Goal: Information Seeking & Learning: Understand process/instructions

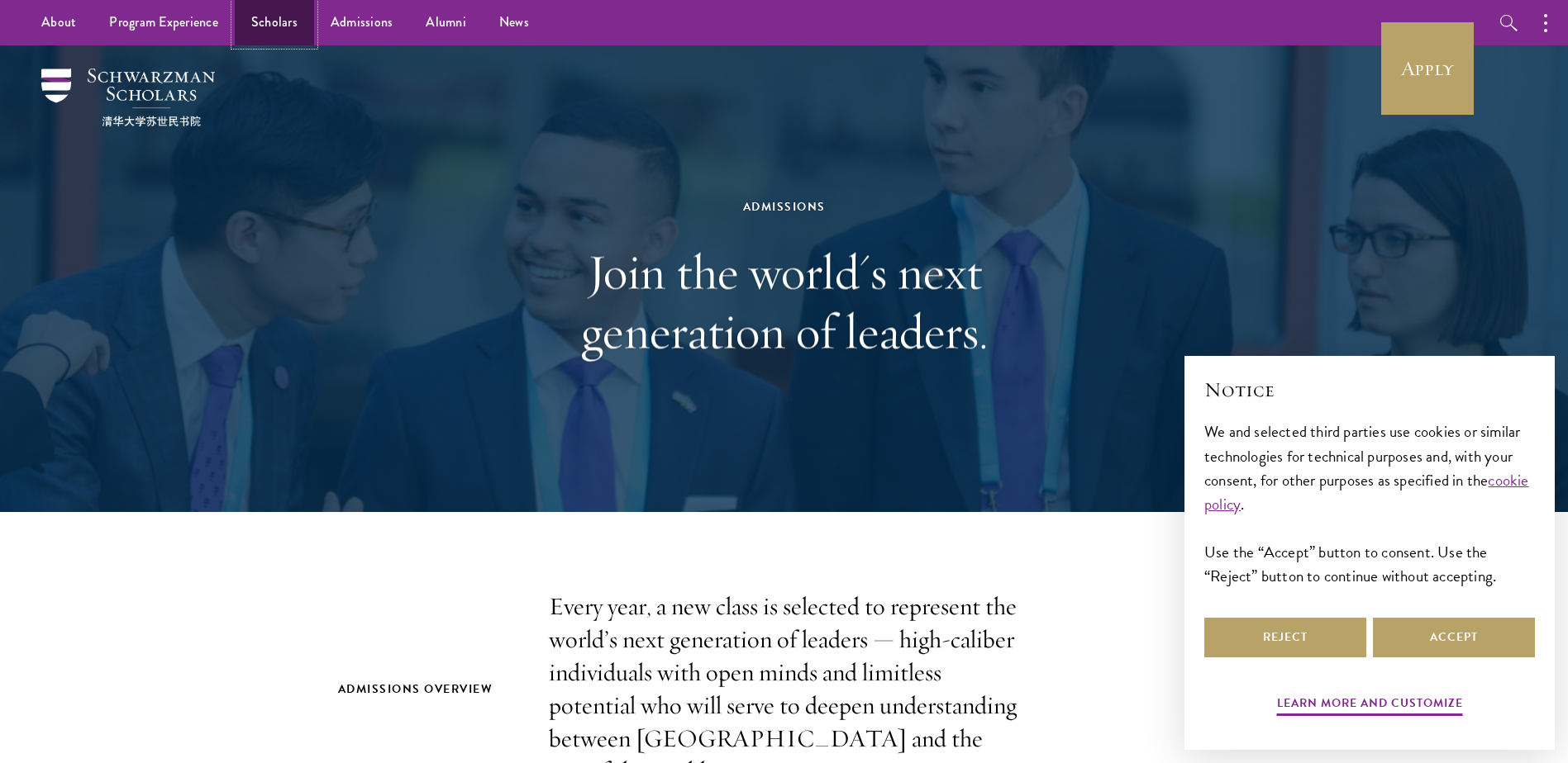
click at [279, 26] on link "Scholars" at bounding box center [274, 23] width 79 height 46
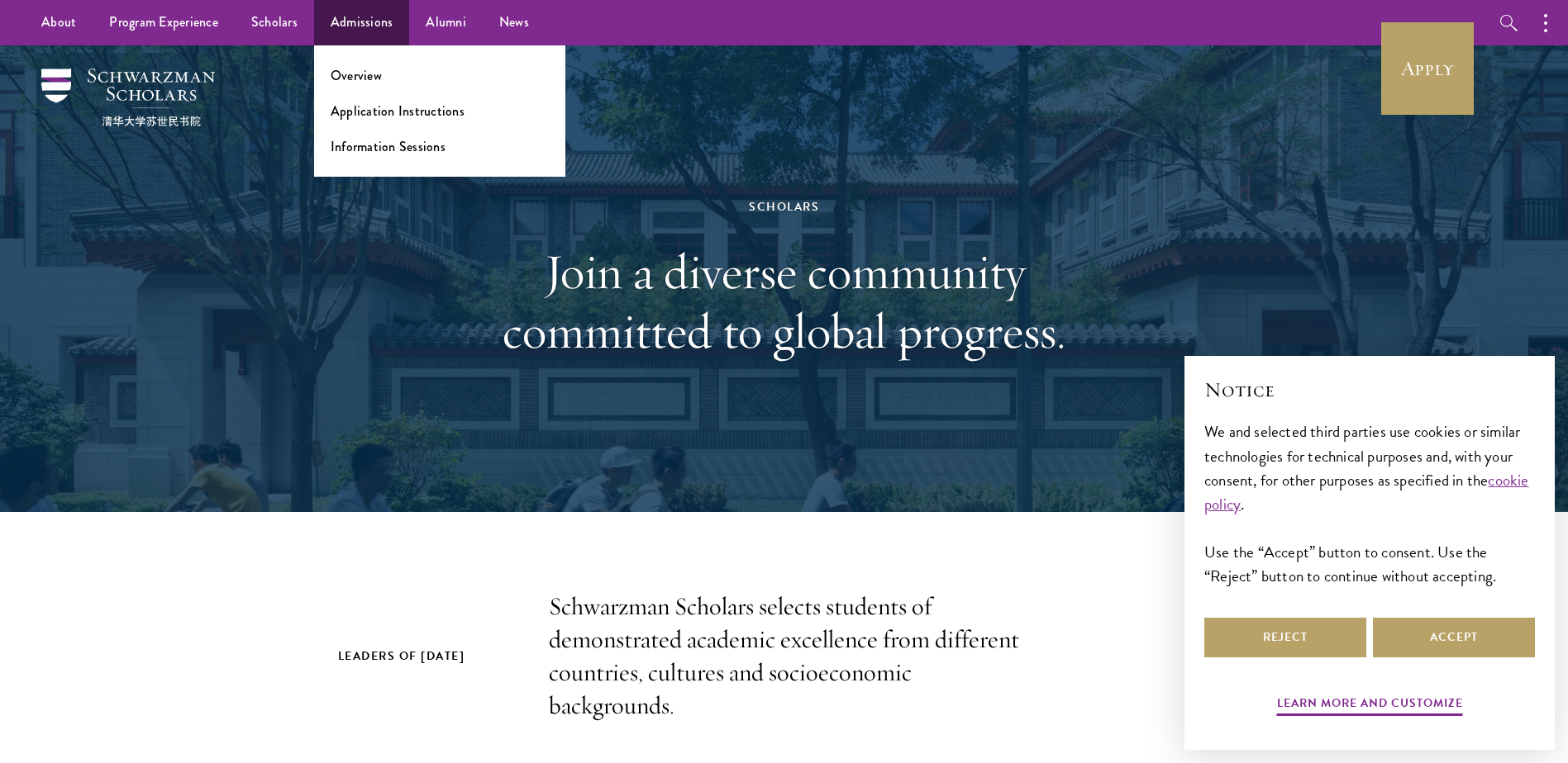
click at [398, 91] on ul "Overview Application Instructions Information Sessions" at bounding box center [439, 112] width 251 height 132
click at [401, 111] on link "Application Instructions" at bounding box center [397, 112] width 134 height 19
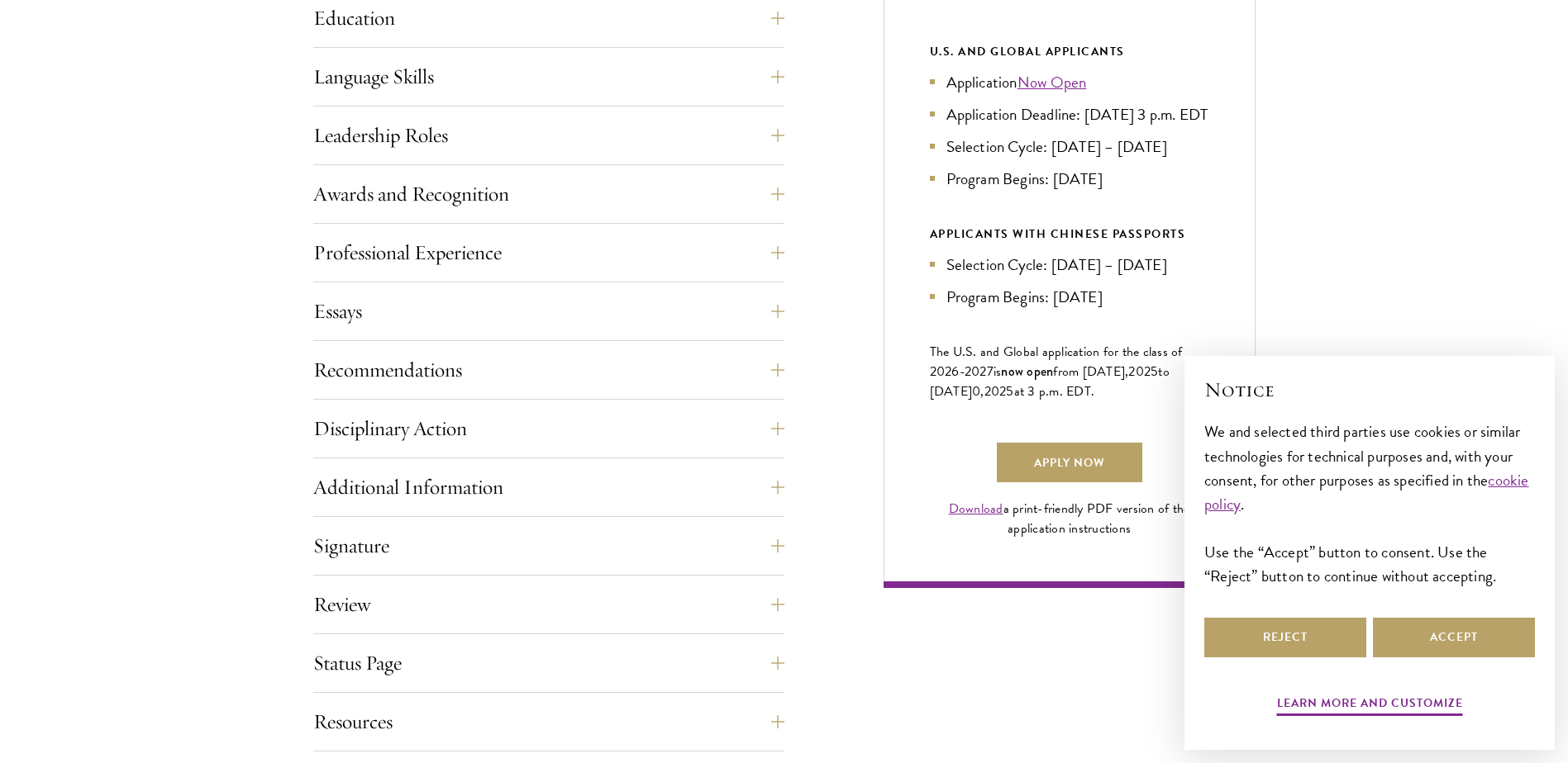
scroll to position [897, 0]
click at [787, 381] on button "Recommendations" at bounding box center [561, 369] width 471 height 40
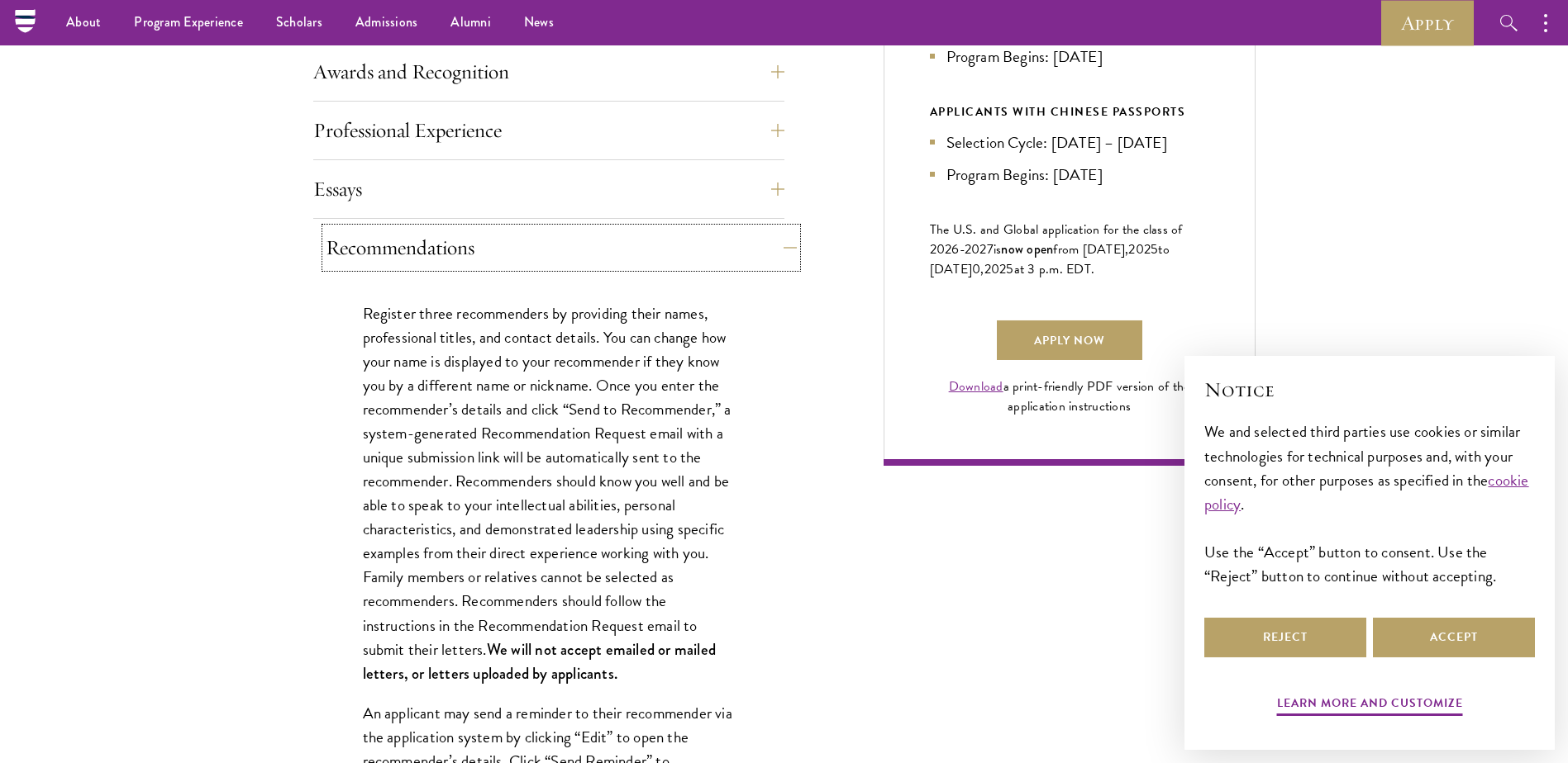
scroll to position [1017, 0]
click at [692, 229] on button "Recommendations" at bounding box center [561, 249] width 471 height 40
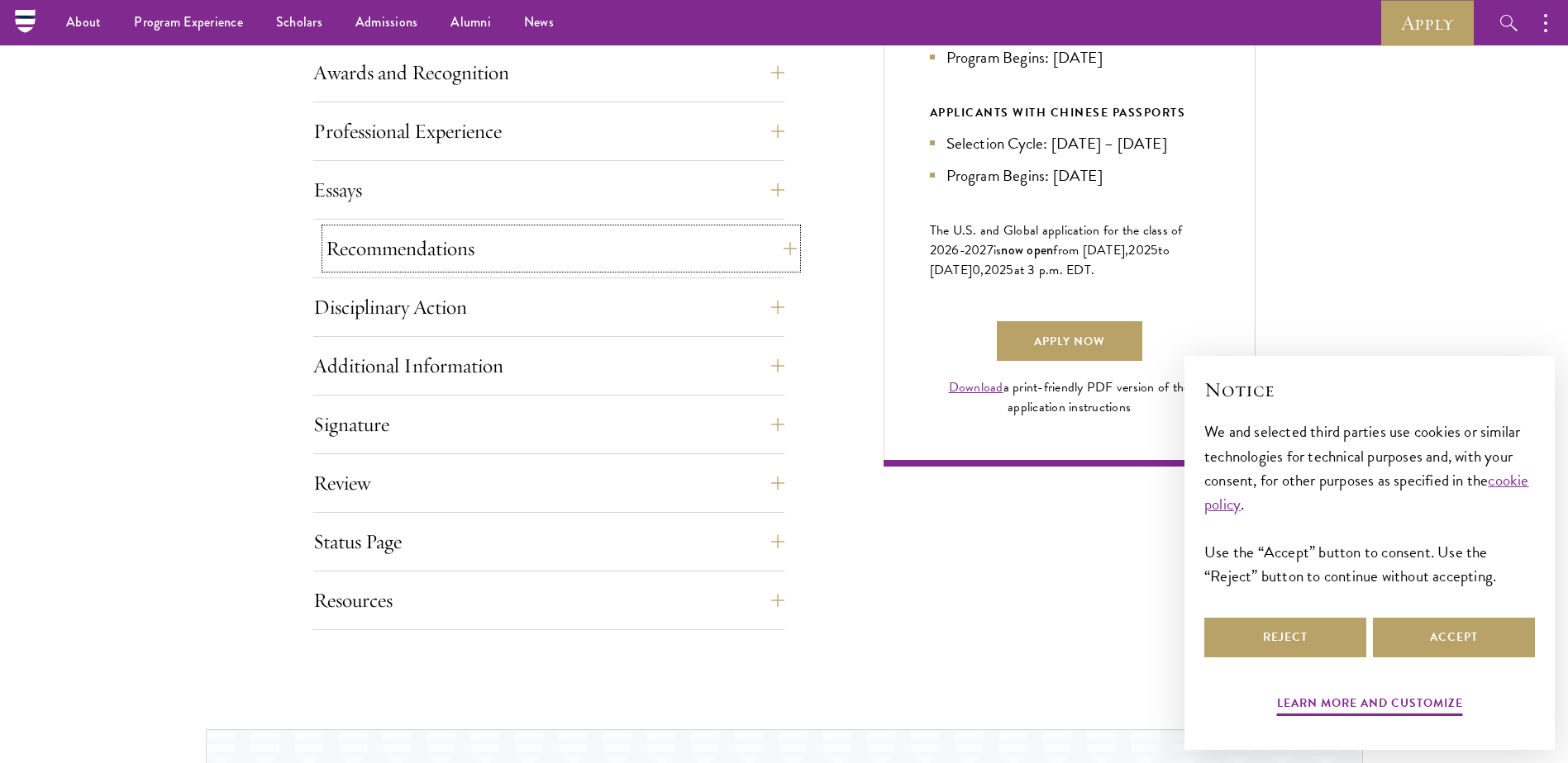
click at [690, 241] on button "Recommendations" at bounding box center [561, 249] width 471 height 40
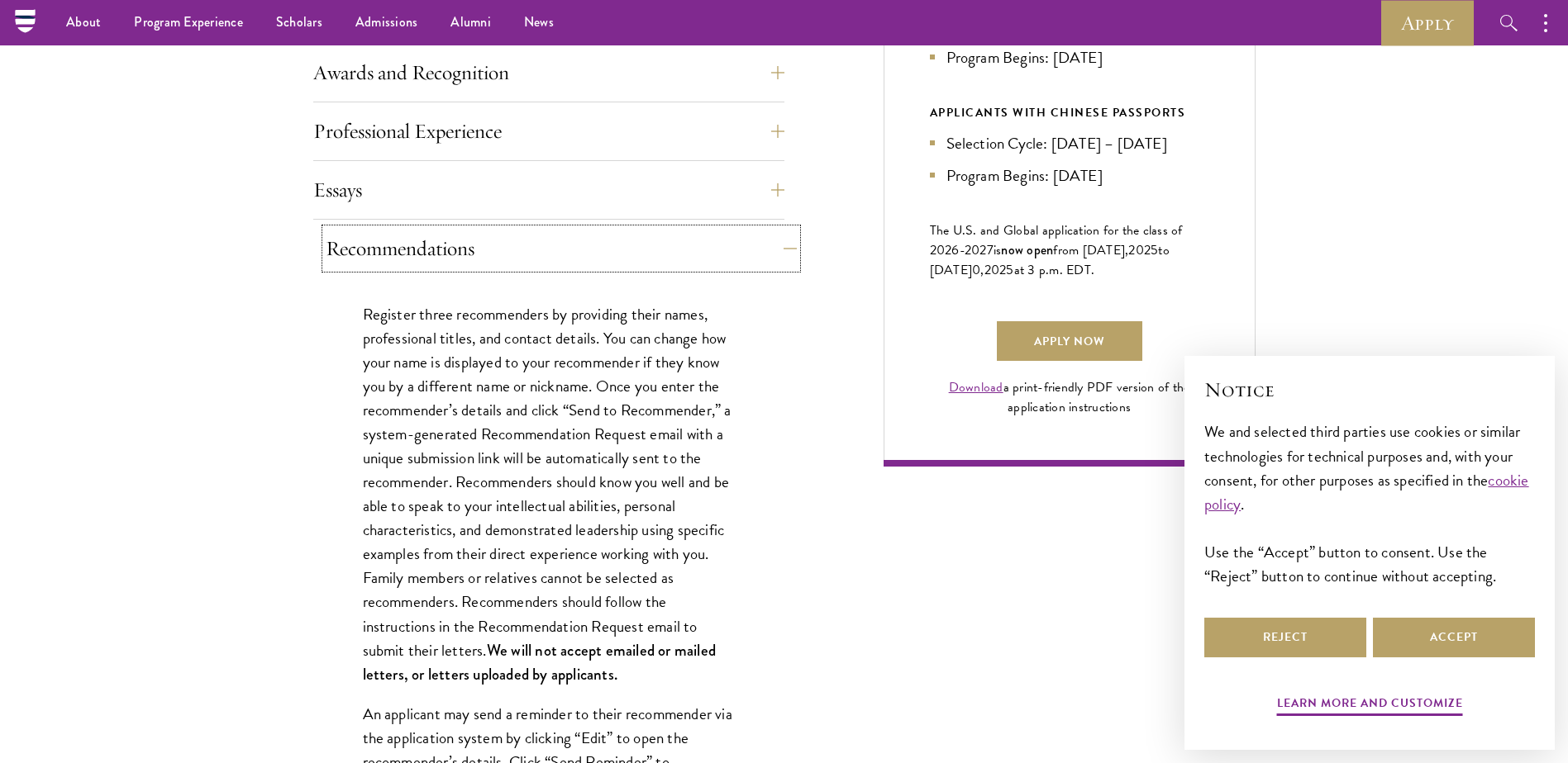
click at [690, 243] on button "Recommendations" at bounding box center [561, 249] width 471 height 40
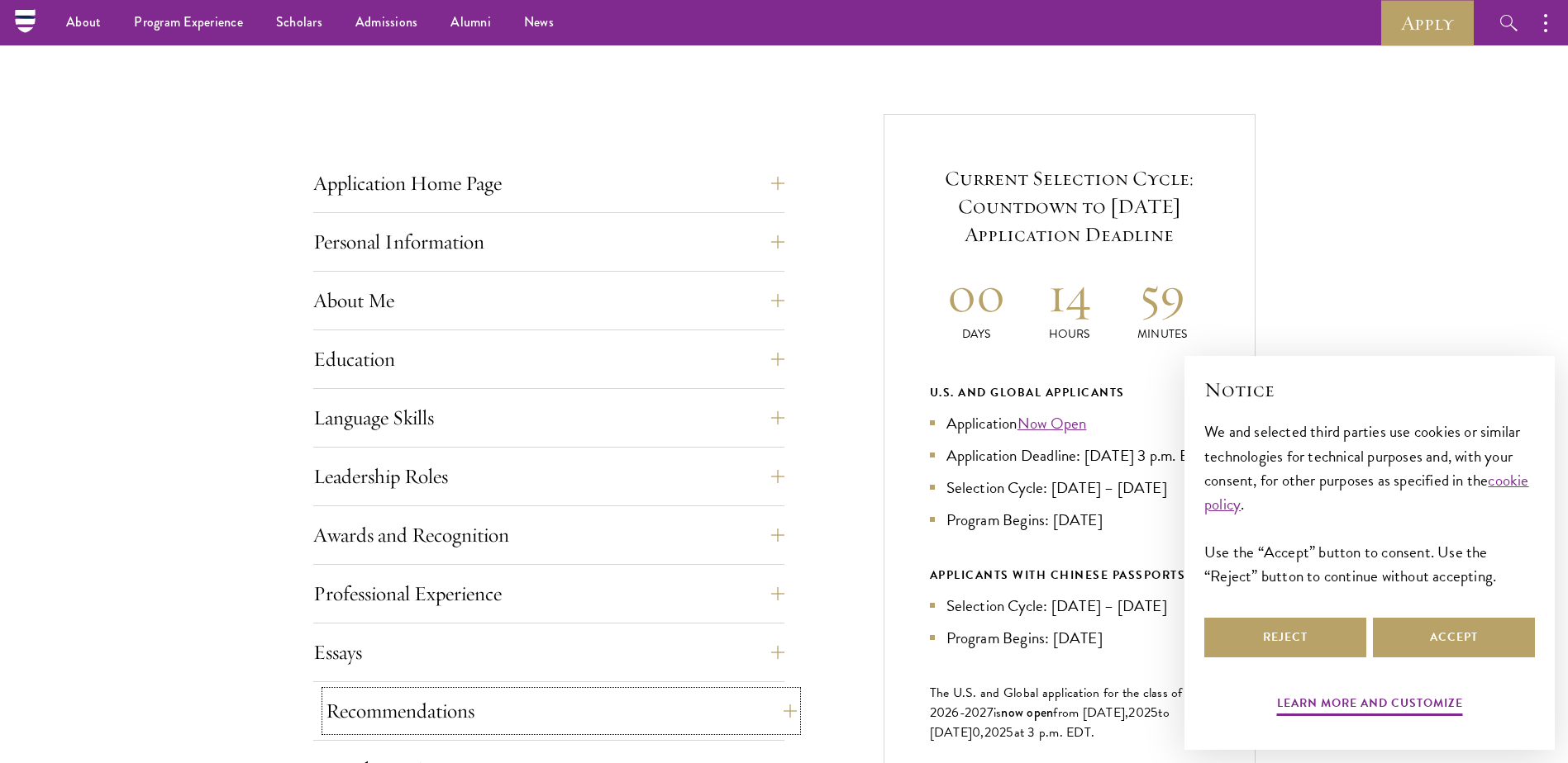
scroll to position [553, 0]
click at [716, 403] on button "Language Skills" at bounding box center [561, 419] width 471 height 40
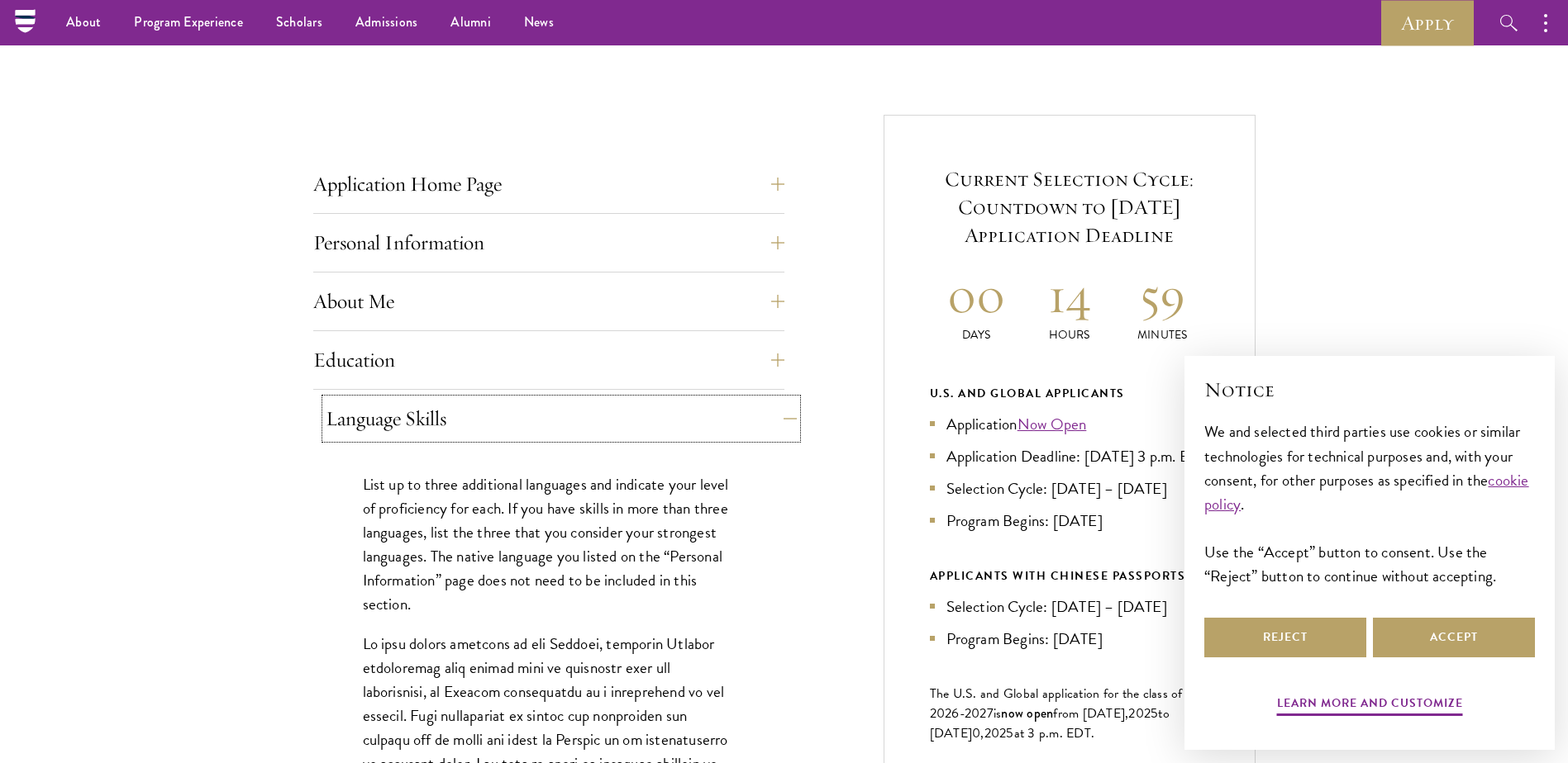
click at [716, 403] on button "Language Skills" at bounding box center [561, 419] width 471 height 40
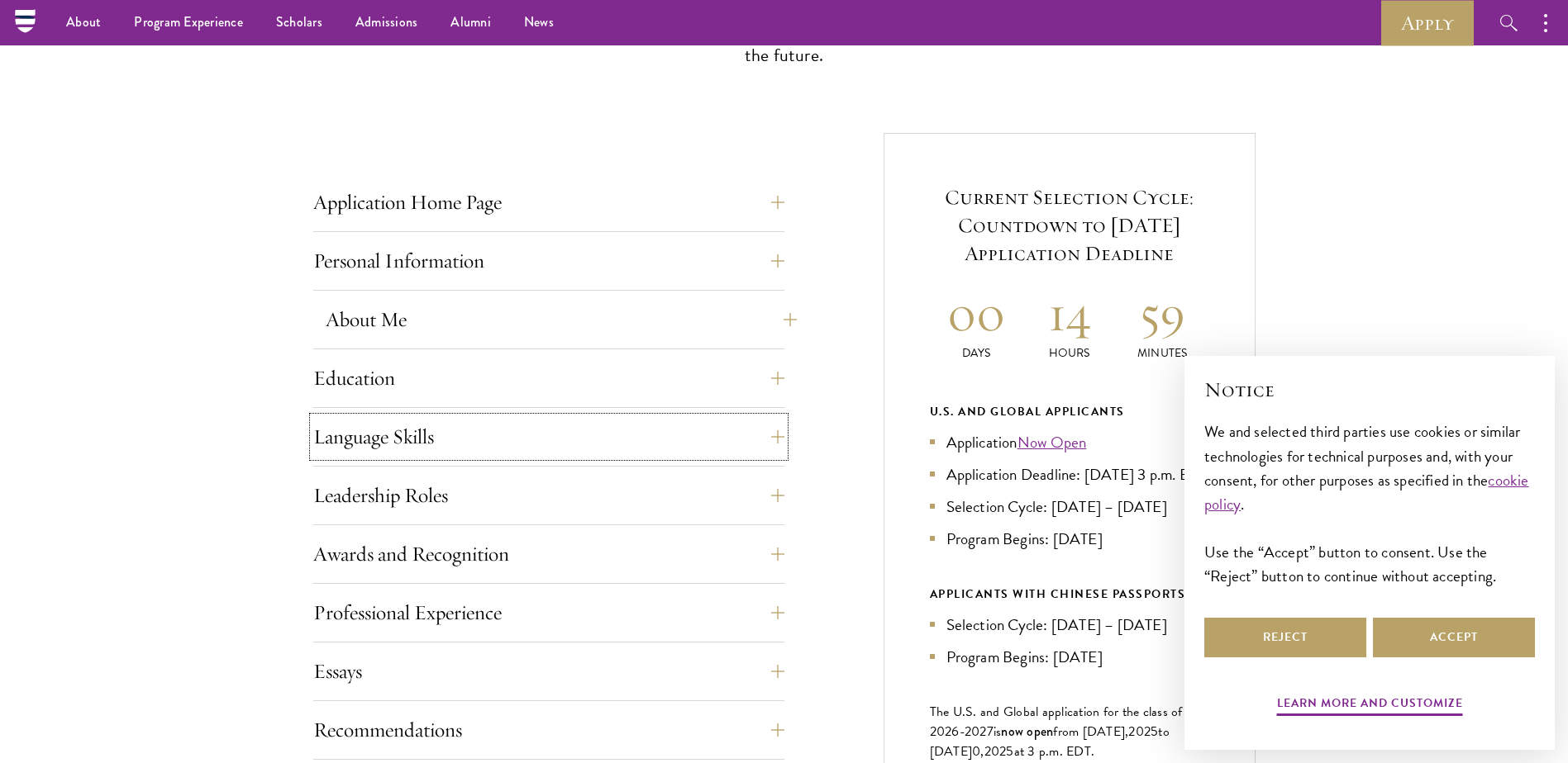
scroll to position [542, 0]
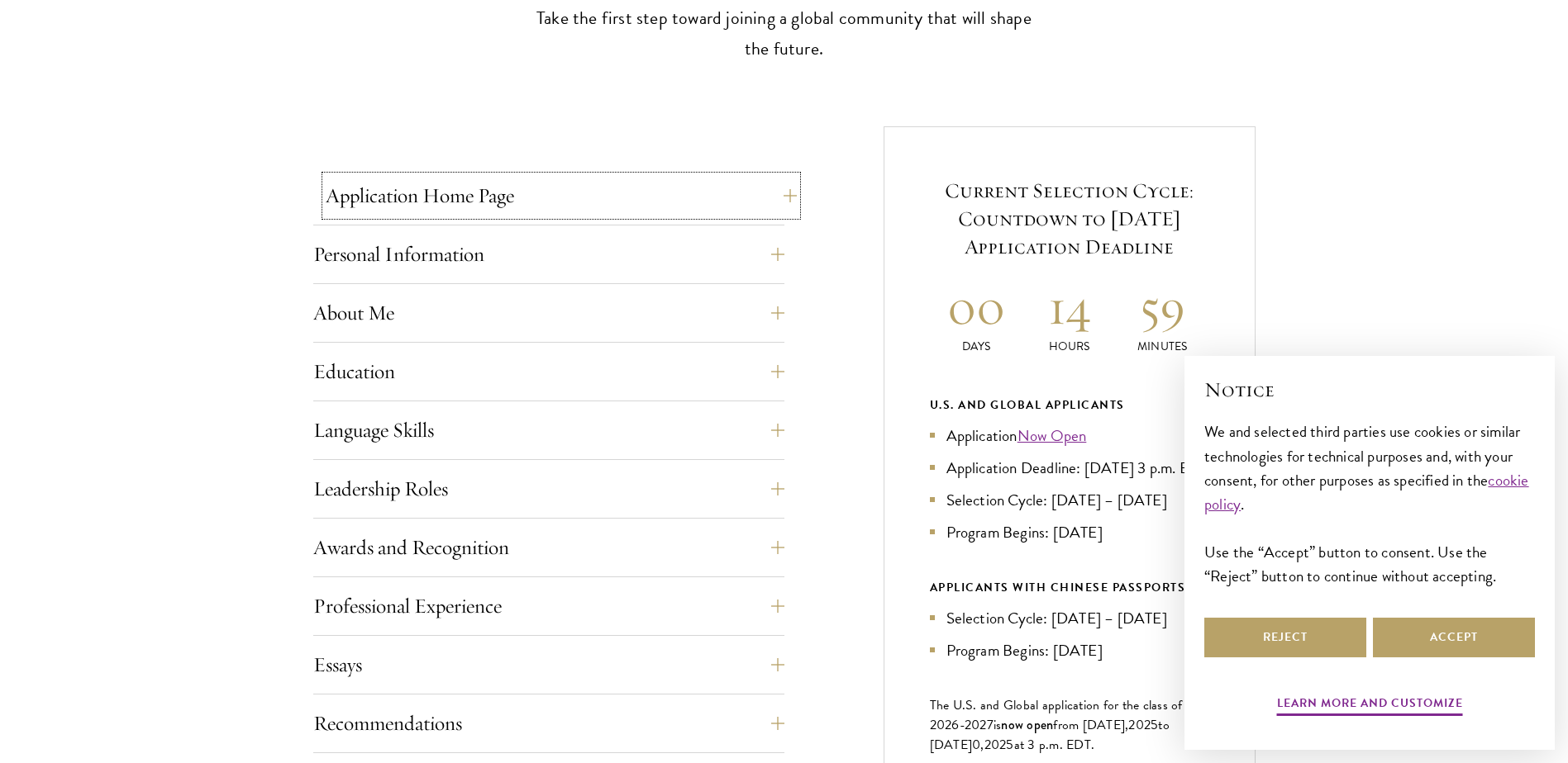
click at [680, 202] on button "Application Home Page" at bounding box center [561, 196] width 471 height 40
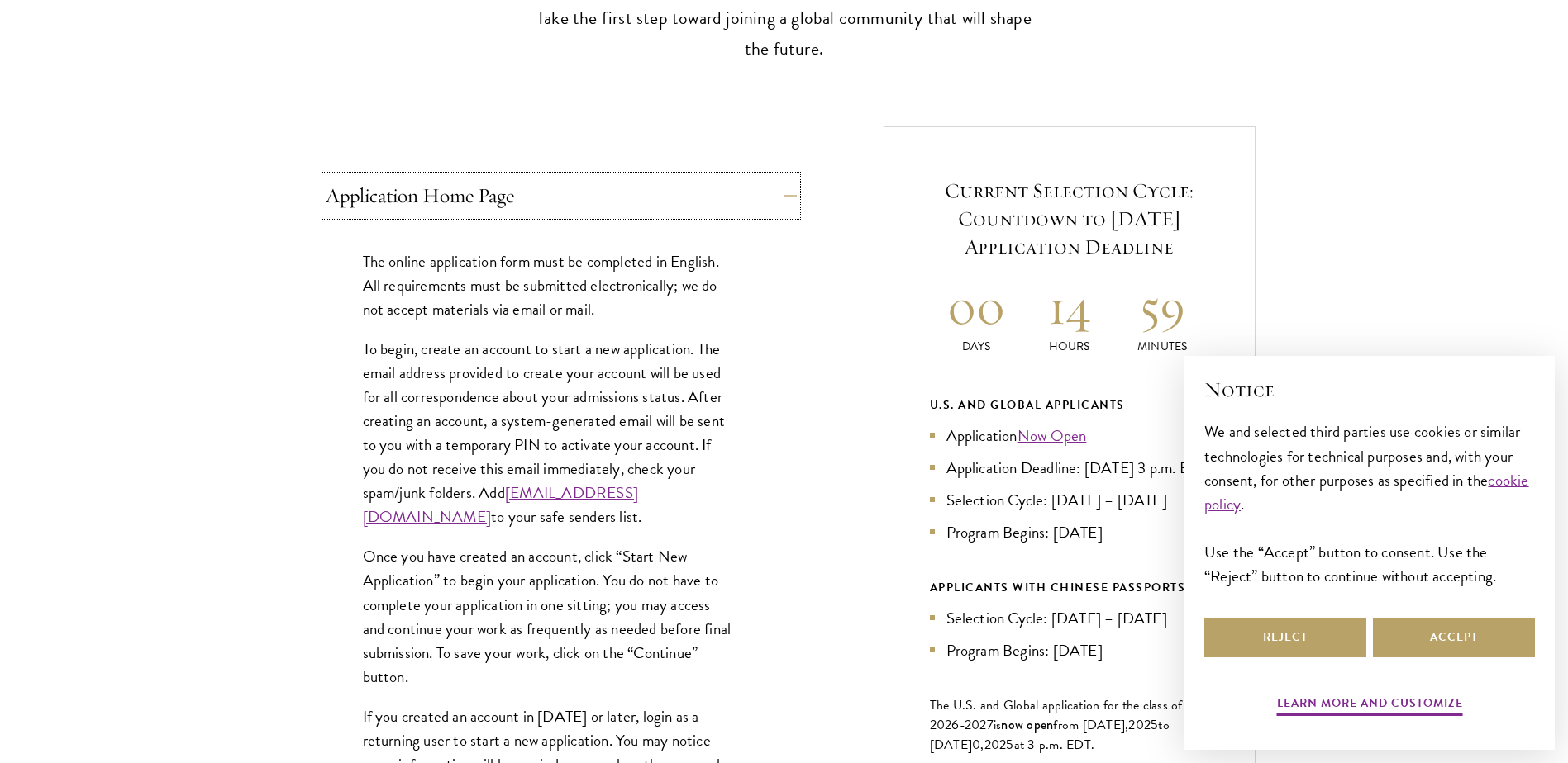
click at [680, 208] on button "Application Home Page" at bounding box center [561, 196] width 471 height 40
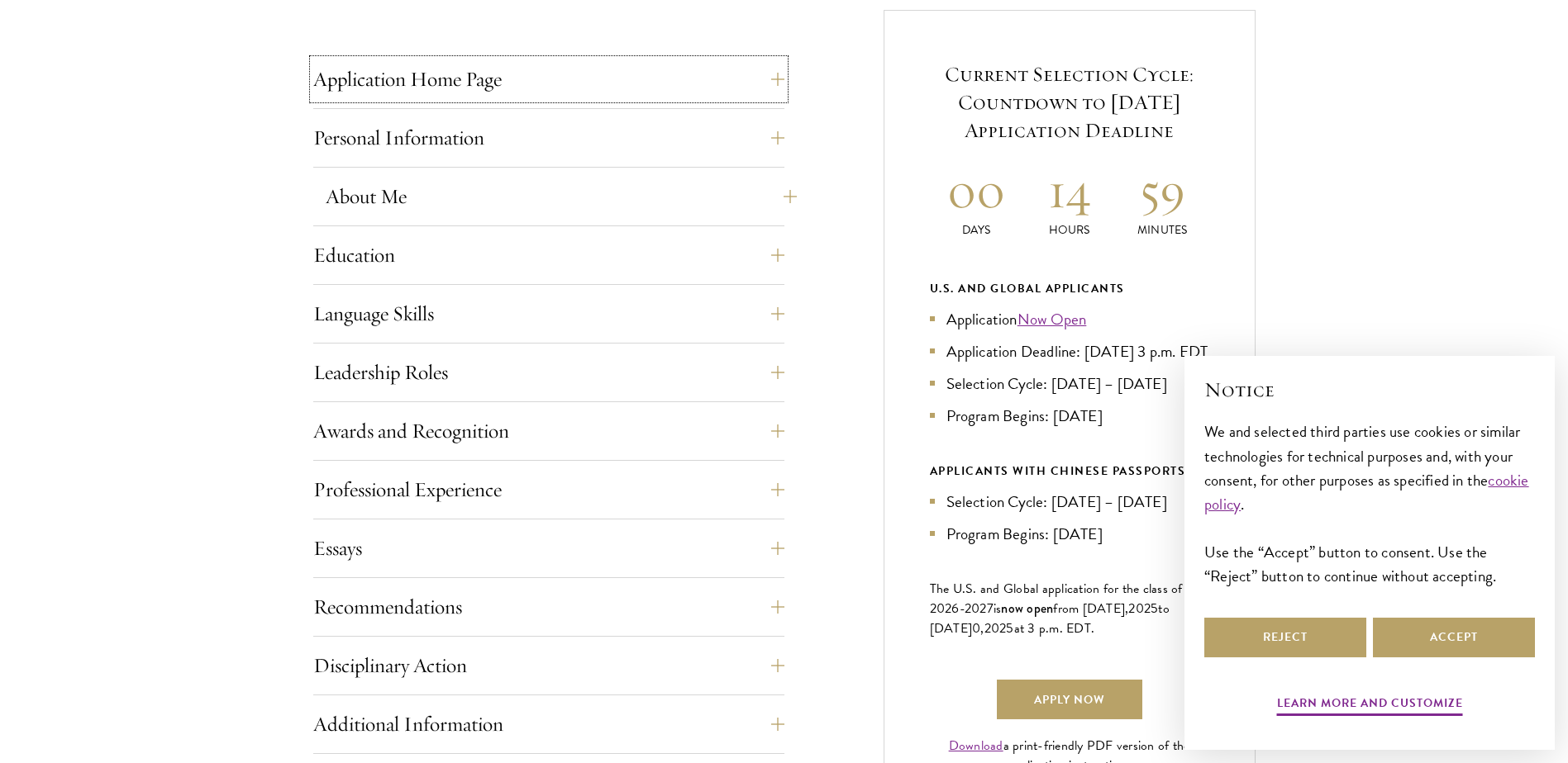
scroll to position [659, 0]
click at [613, 204] on button "About Me" at bounding box center [561, 196] width 471 height 40
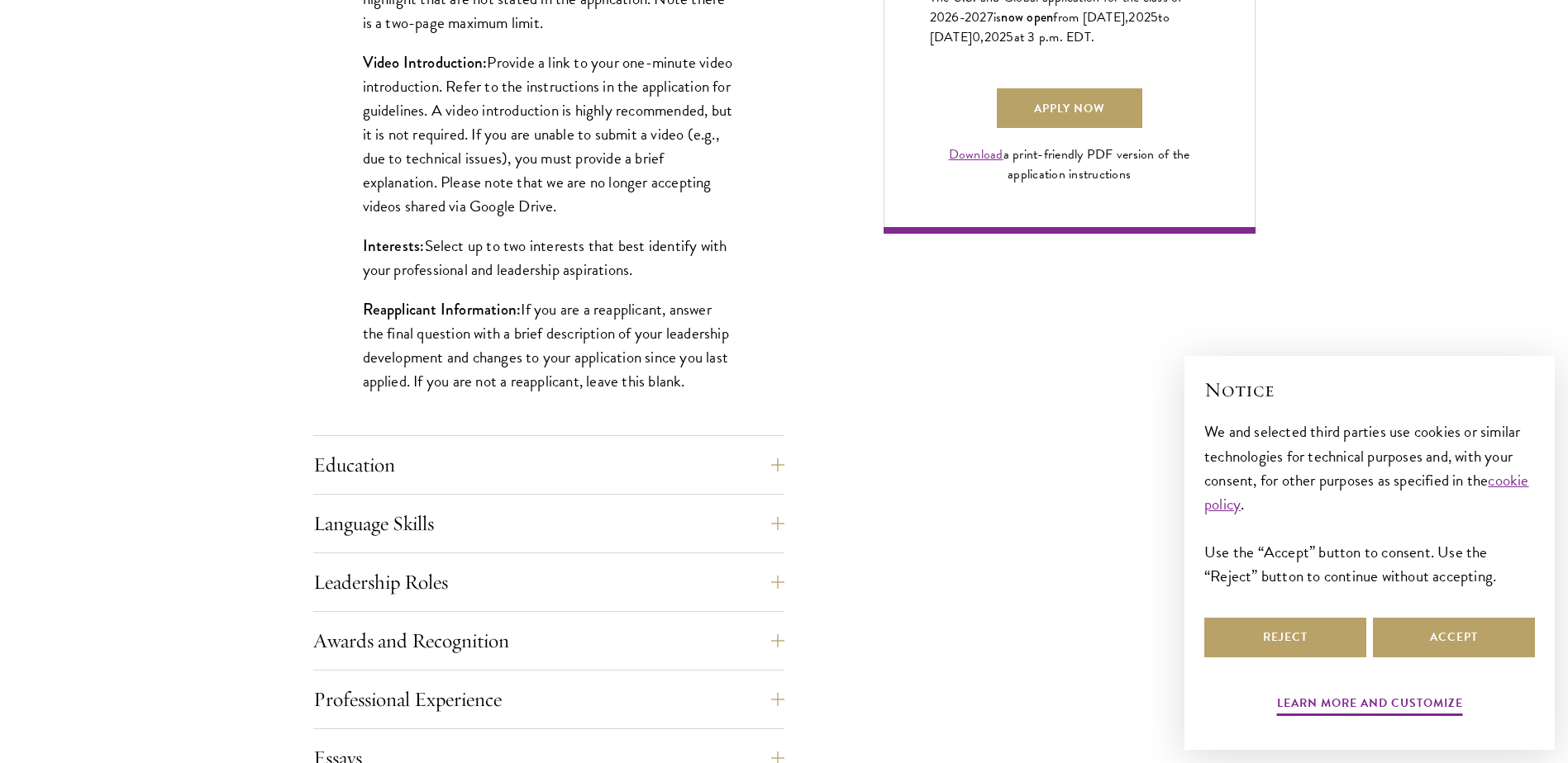
scroll to position [1253, 0]
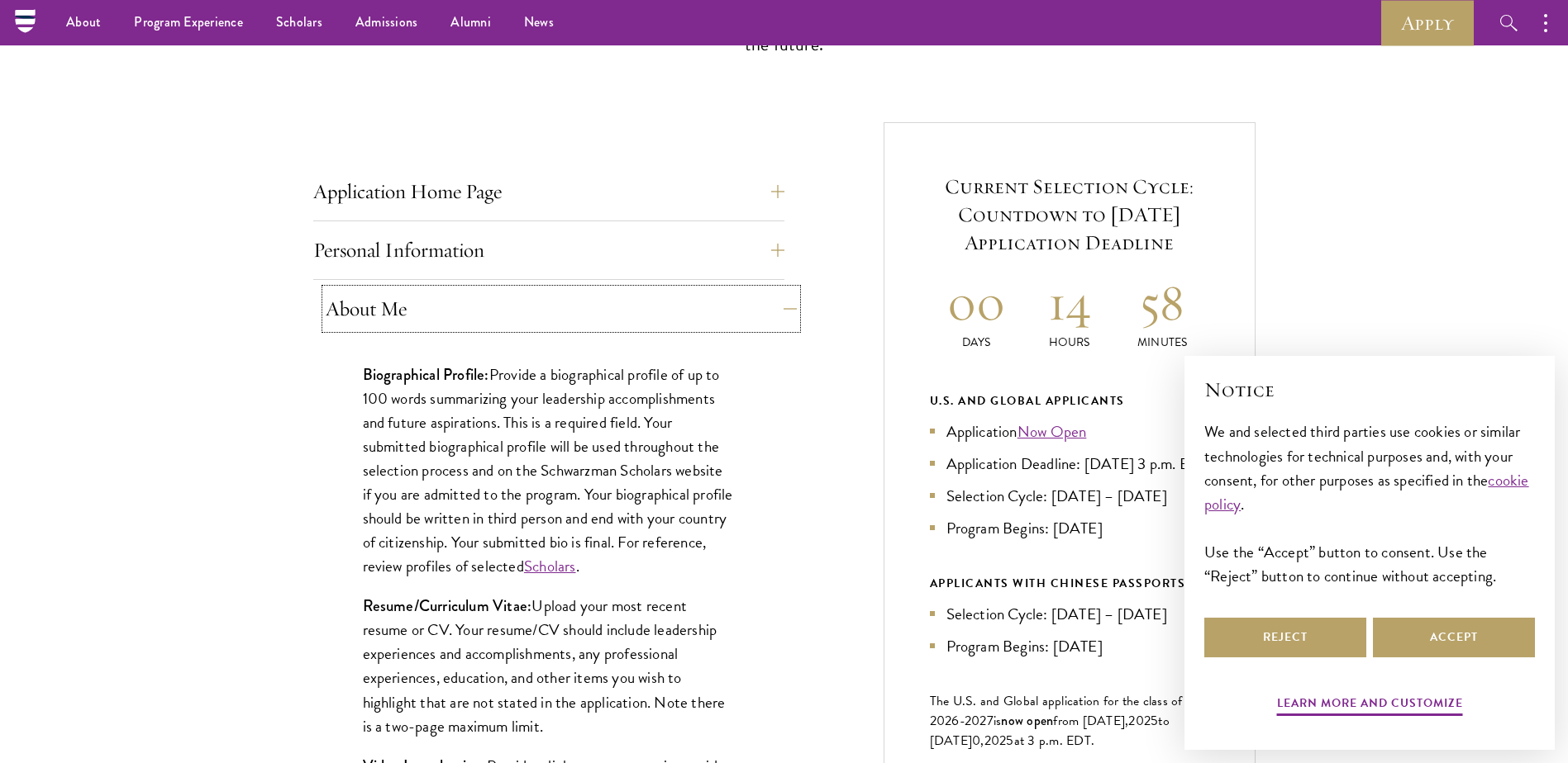
click at [663, 325] on button "About Me" at bounding box center [561, 309] width 471 height 40
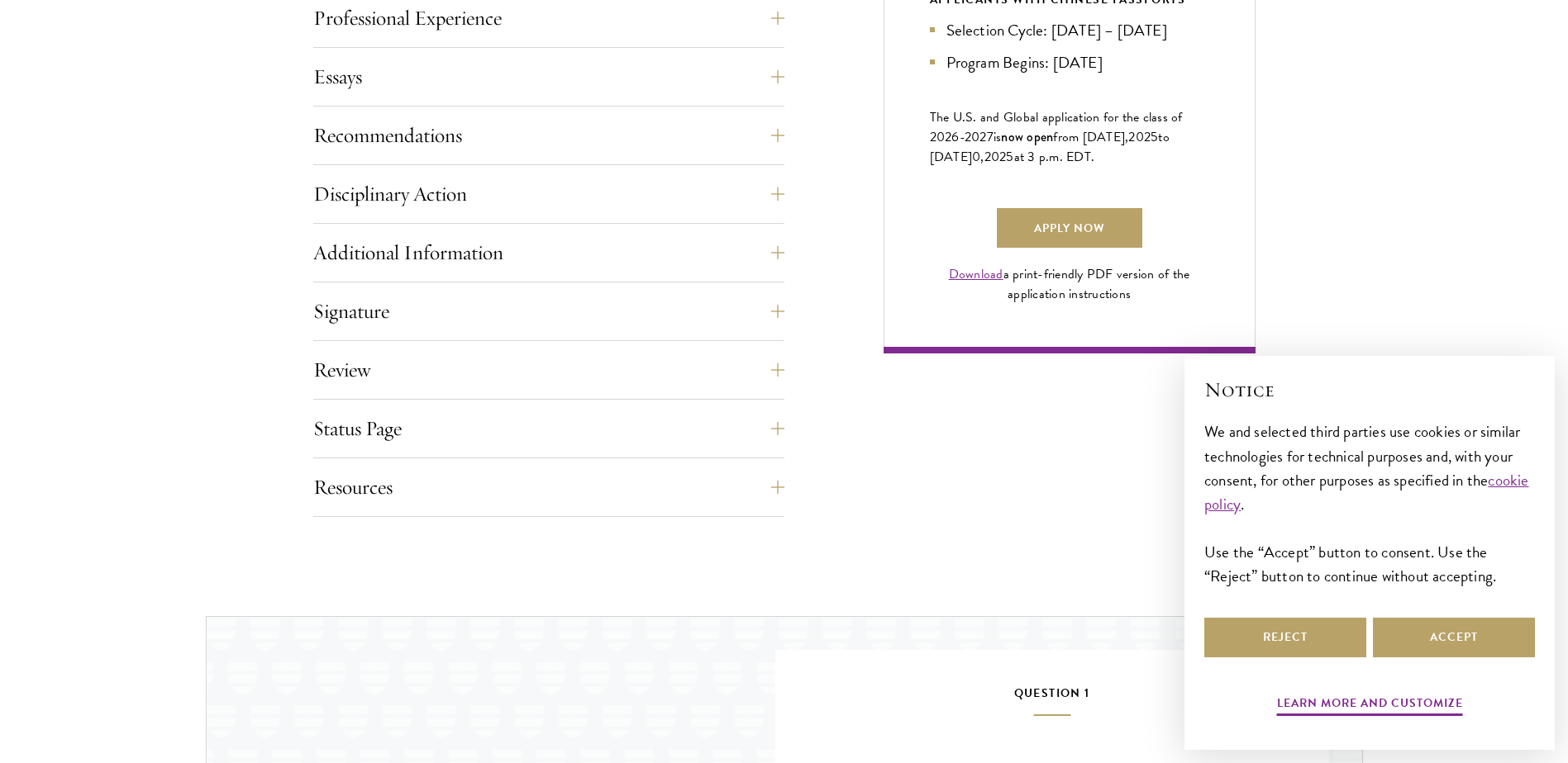
scroll to position [1130, 0]
click at [621, 361] on button "Review" at bounding box center [561, 369] width 471 height 40
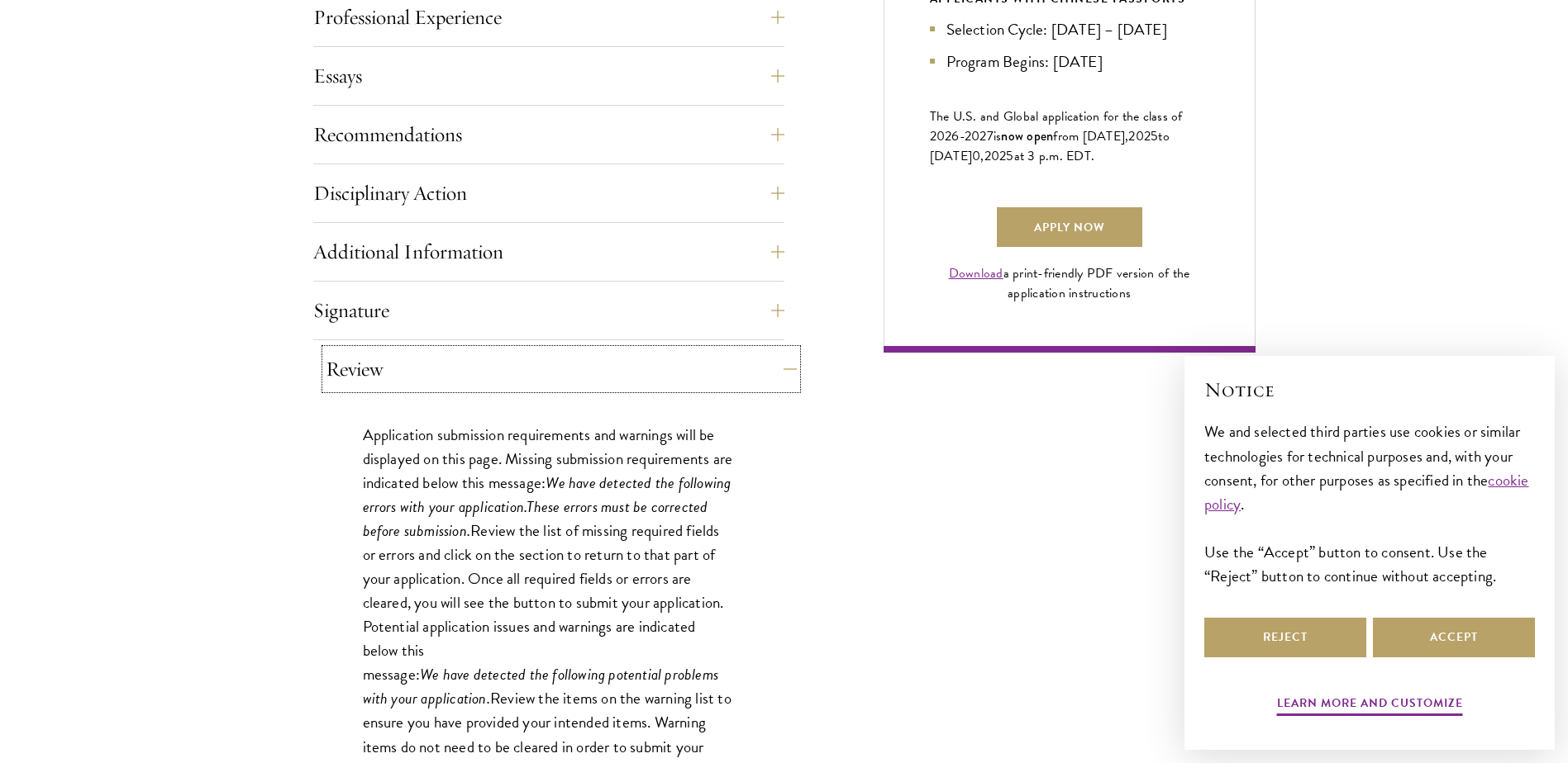
click at [621, 364] on button "Review" at bounding box center [561, 369] width 471 height 40
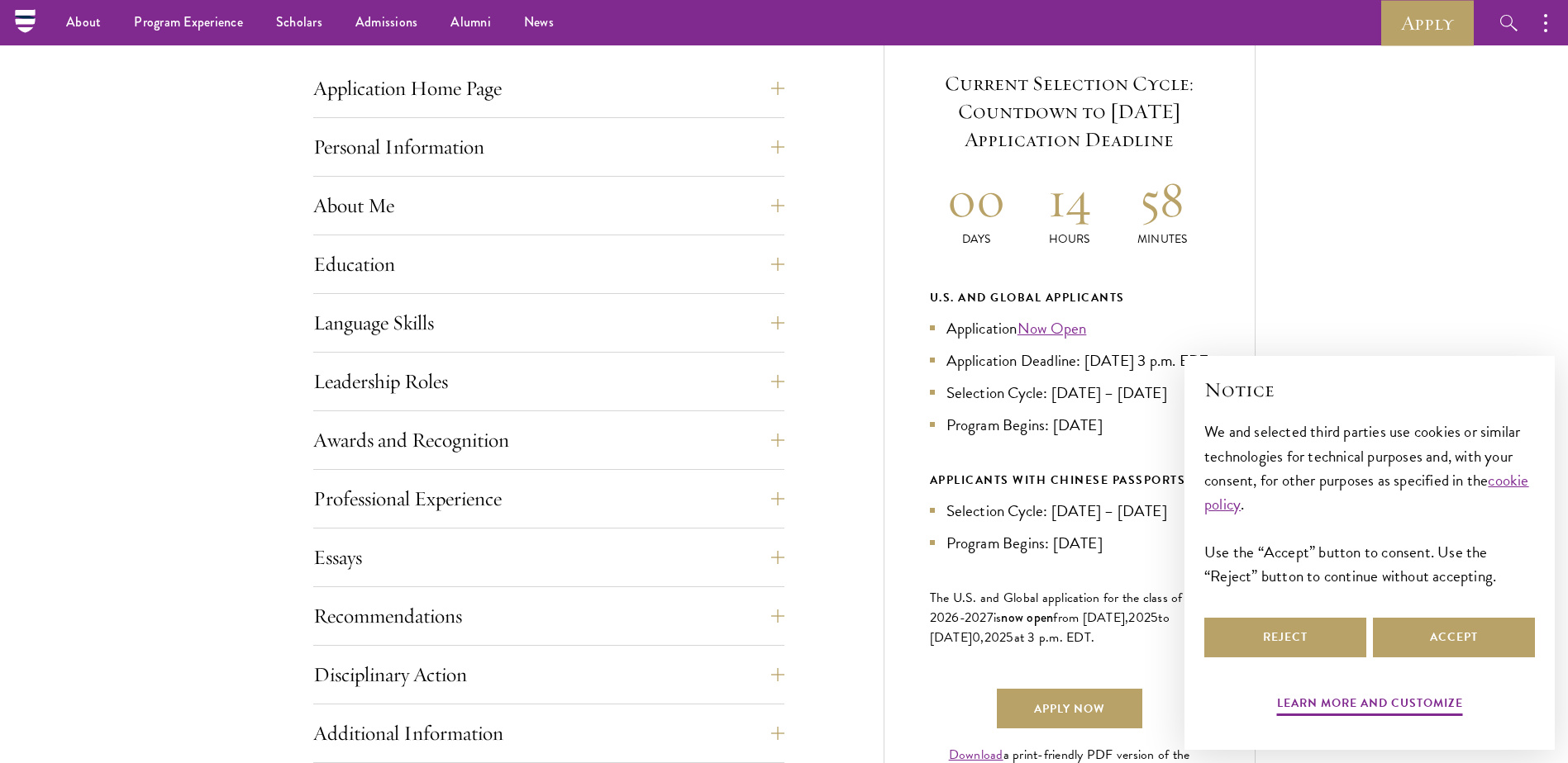
scroll to position [649, 0]
click at [1056, 330] on link "Now Open" at bounding box center [1052, 329] width 70 height 24
